Goal: Submit feedback/report problem

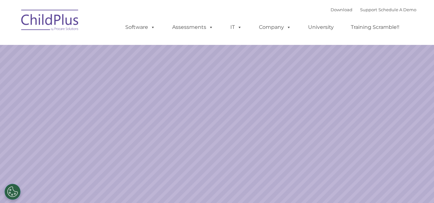
select select "MEDIUM"
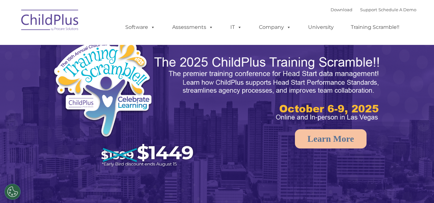
click at [101, 64] on img at bounding box center [125, 104] width 146 height 134
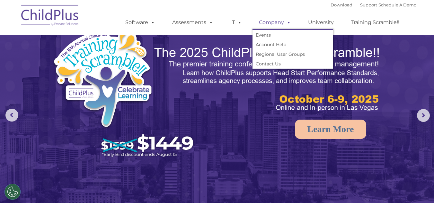
click at [289, 21] on span at bounding box center [287, 22] width 7 height 6
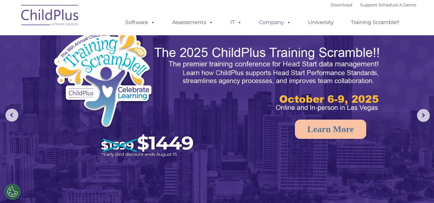
click at [289, 21] on span at bounding box center [287, 22] width 7 height 6
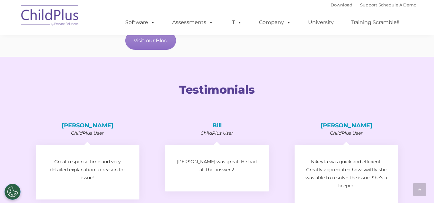
scroll to position [275, 0]
